Goal: Browse casually

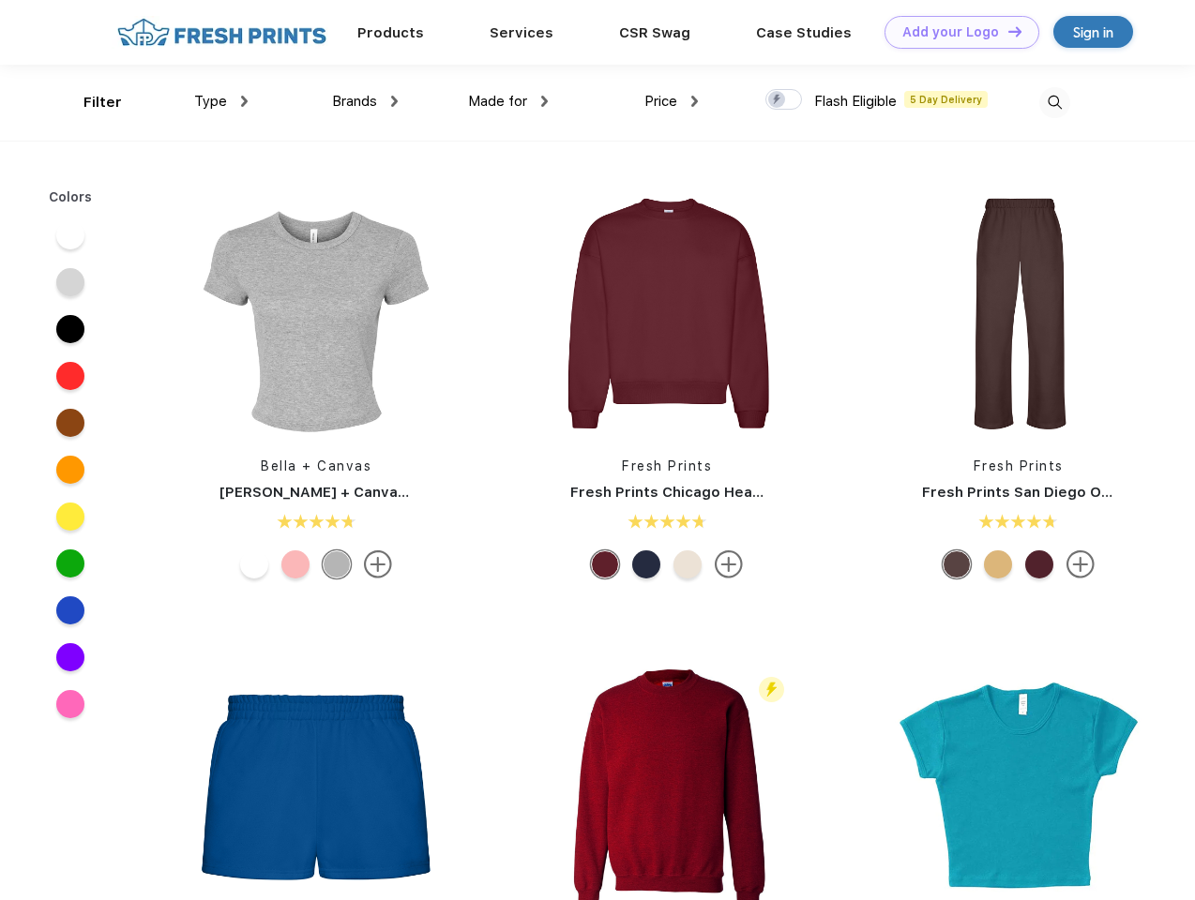
click at [955, 32] on link "Add your Logo Design Tool" at bounding box center [961, 32] width 155 height 33
click at [0, 0] on div "Design Tool" at bounding box center [0, 0] width 0 height 0
click at [1006, 31] on link "Add your Logo Design Tool" at bounding box center [961, 32] width 155 height 33
click at [90, 102] on div "Filter" at bounding box center [102, 103] width 38 height 22
click at [221, 101] on span "Type" at bounding box center [210, 101] width 33 height 17
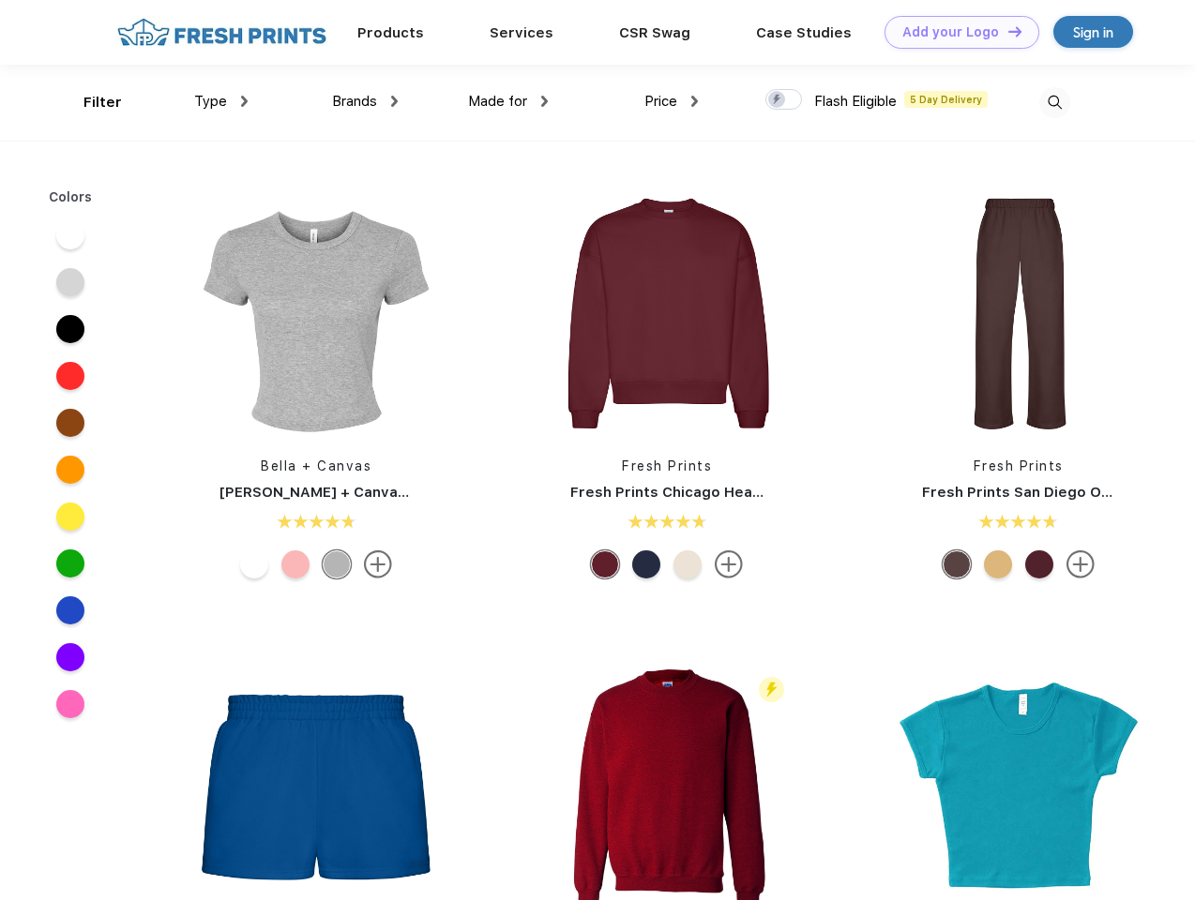
click at [365, 101] on span "Brands" at bounding box center [354, 101] width 45 height 17
click at [508, 101] on span "Made for" at bounding box center [497, 101] width 59 height 17
click at [671, 101] on span "Price" at bounding box center [660, 101] width 33 height 17
click at [784, 100] on div at bounding box center [783, 99] width 37 height 21
click at [777, 100] on input "checkbox" at bounding box center [771, 94] width 12 height 12
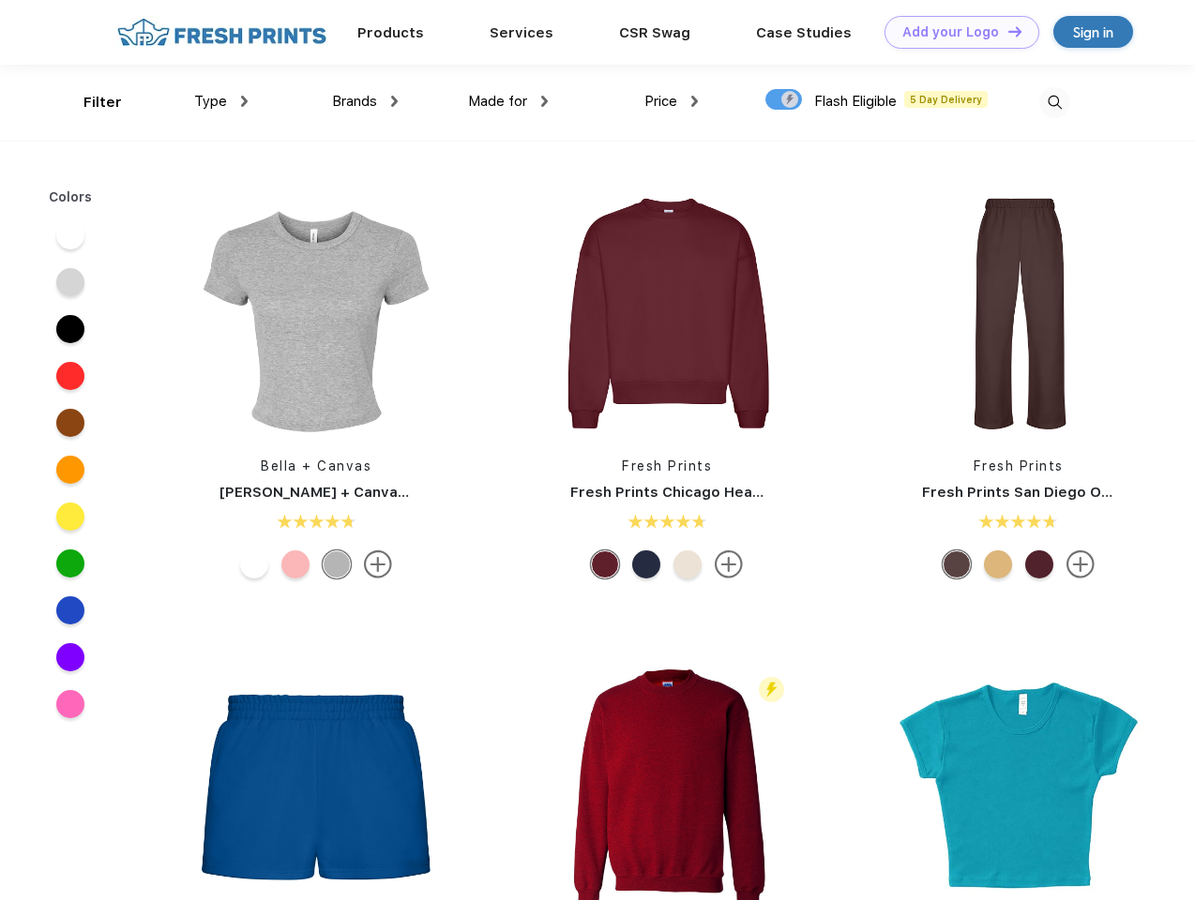
click at [1054, 102] on img at bounding box center [1054, 102] width 31 height 31
